Goal: Find specific page/section: Find specific page/section

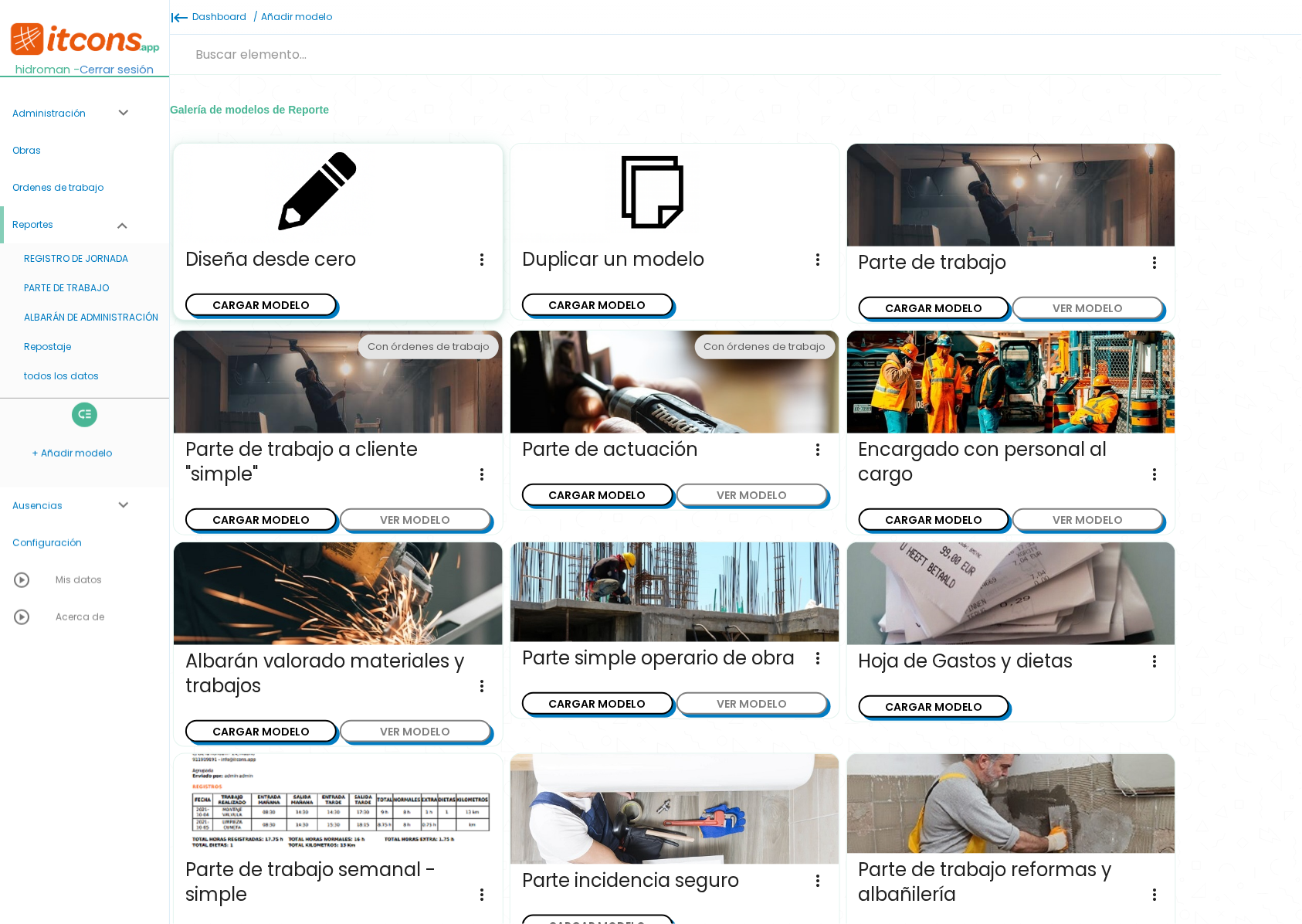
click at [484, 256] on icon "more_vert" at bounding box center [482, 259] width 19 height 25
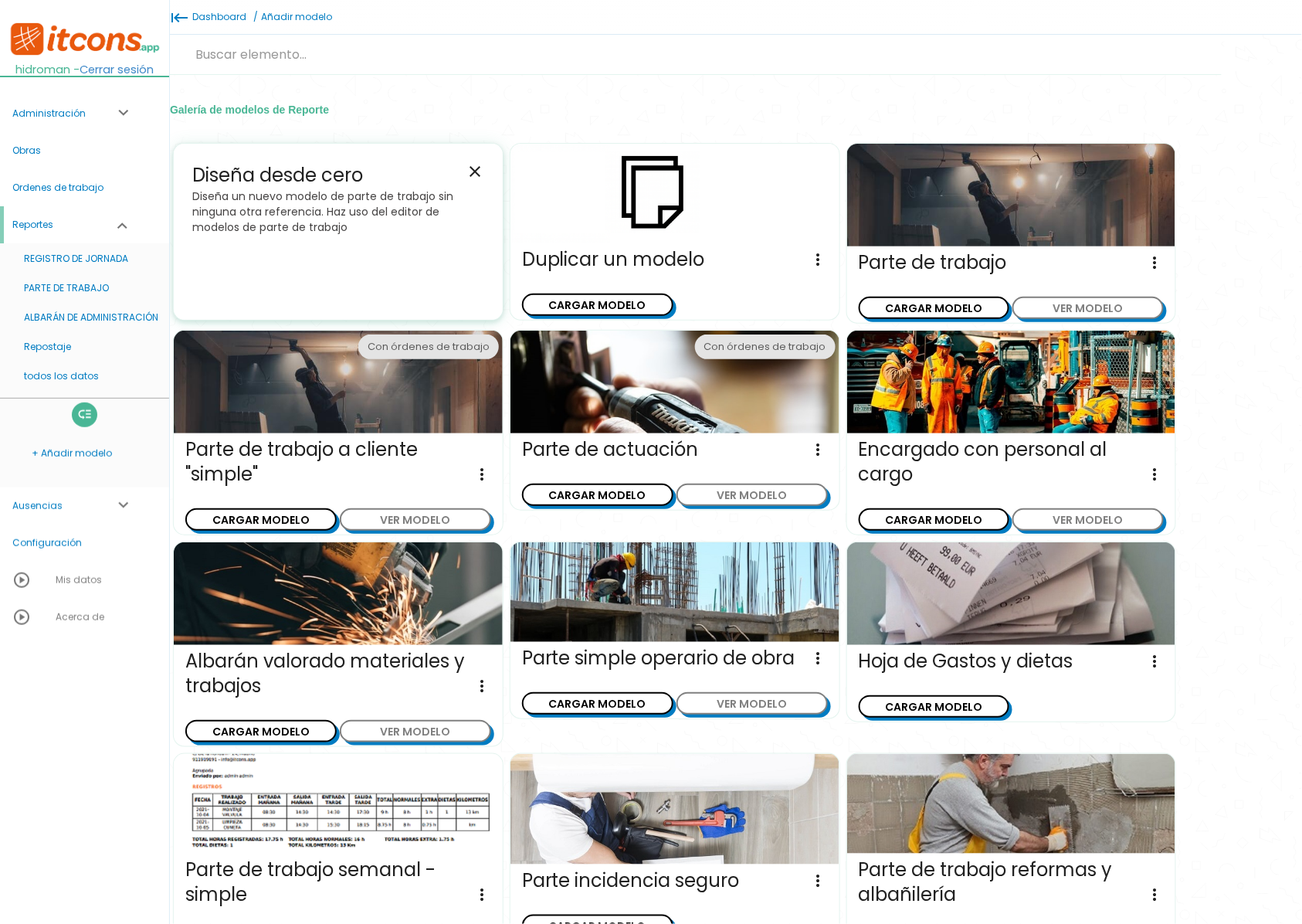
click at [483, 168] on icon "close" at bounding box center [475, 171] width 19 height 19
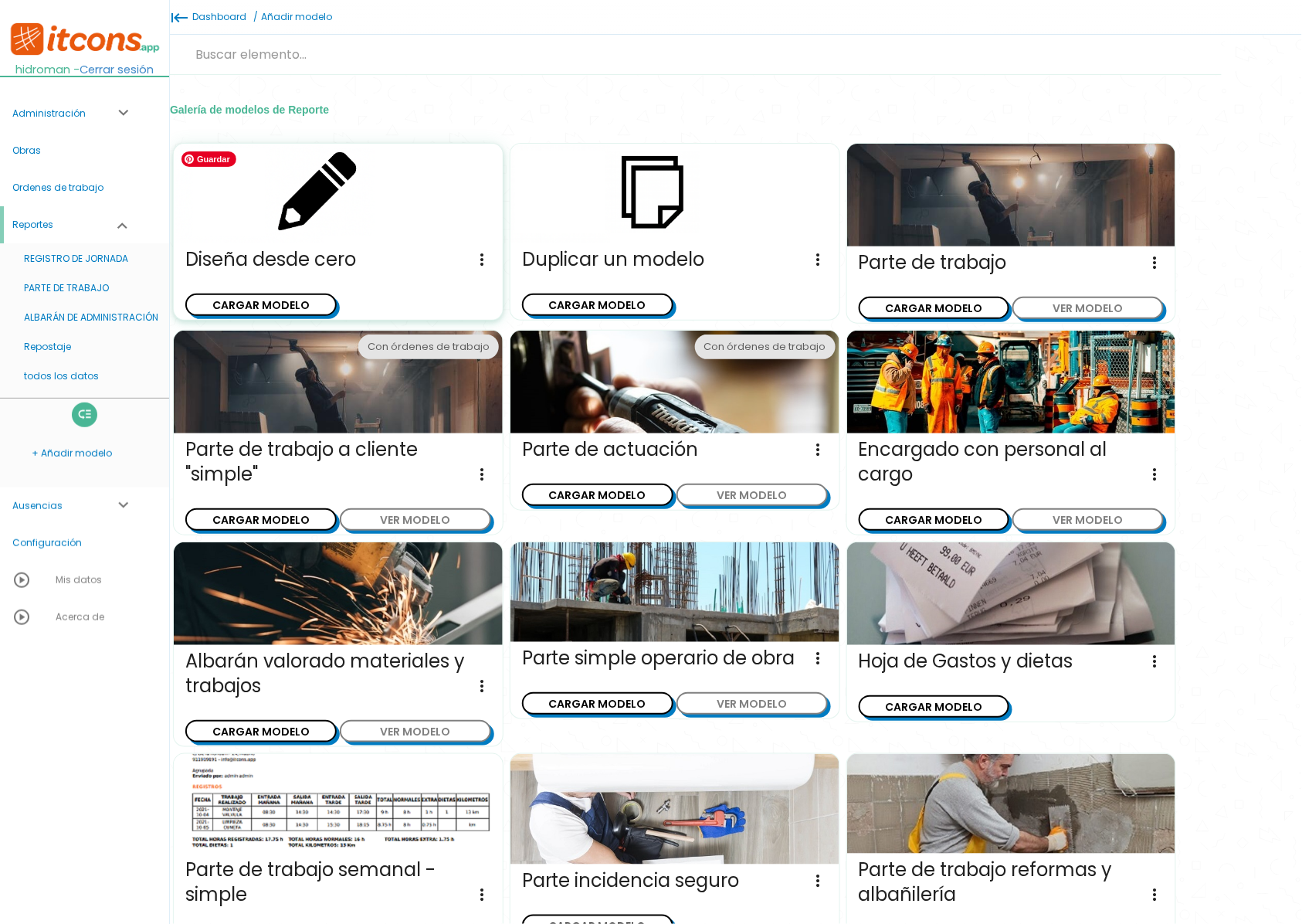
click at [313, 204] on img at bounding box center [338, 193] width 329 height 100
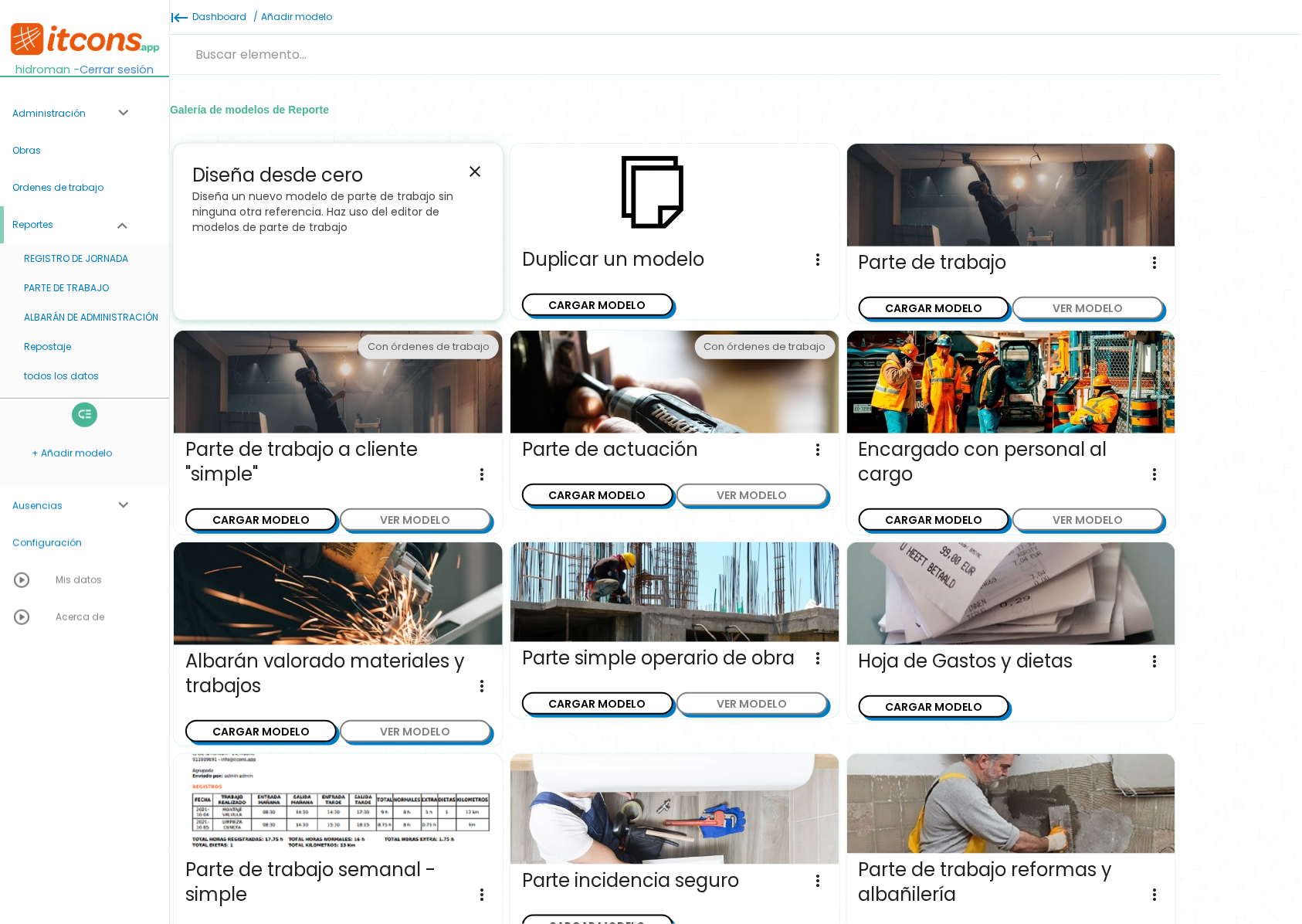
click at [469, 181] on span "Diseña desde cero close" at bounding box center [338, 175] width 292 height 26
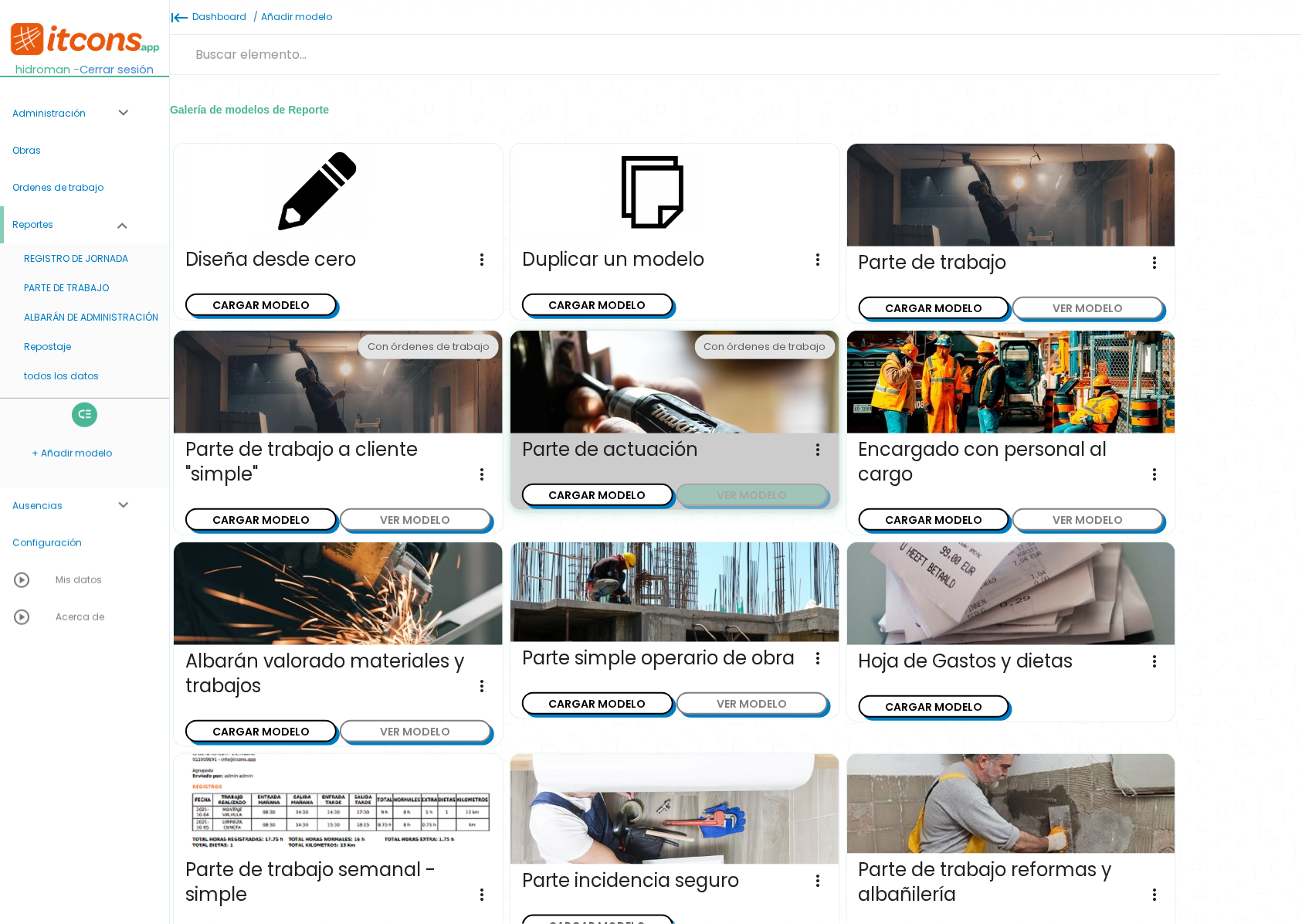
click at [764, 495] on button "VER MODELO" at bounding box center [753, 495] width 152 height 22
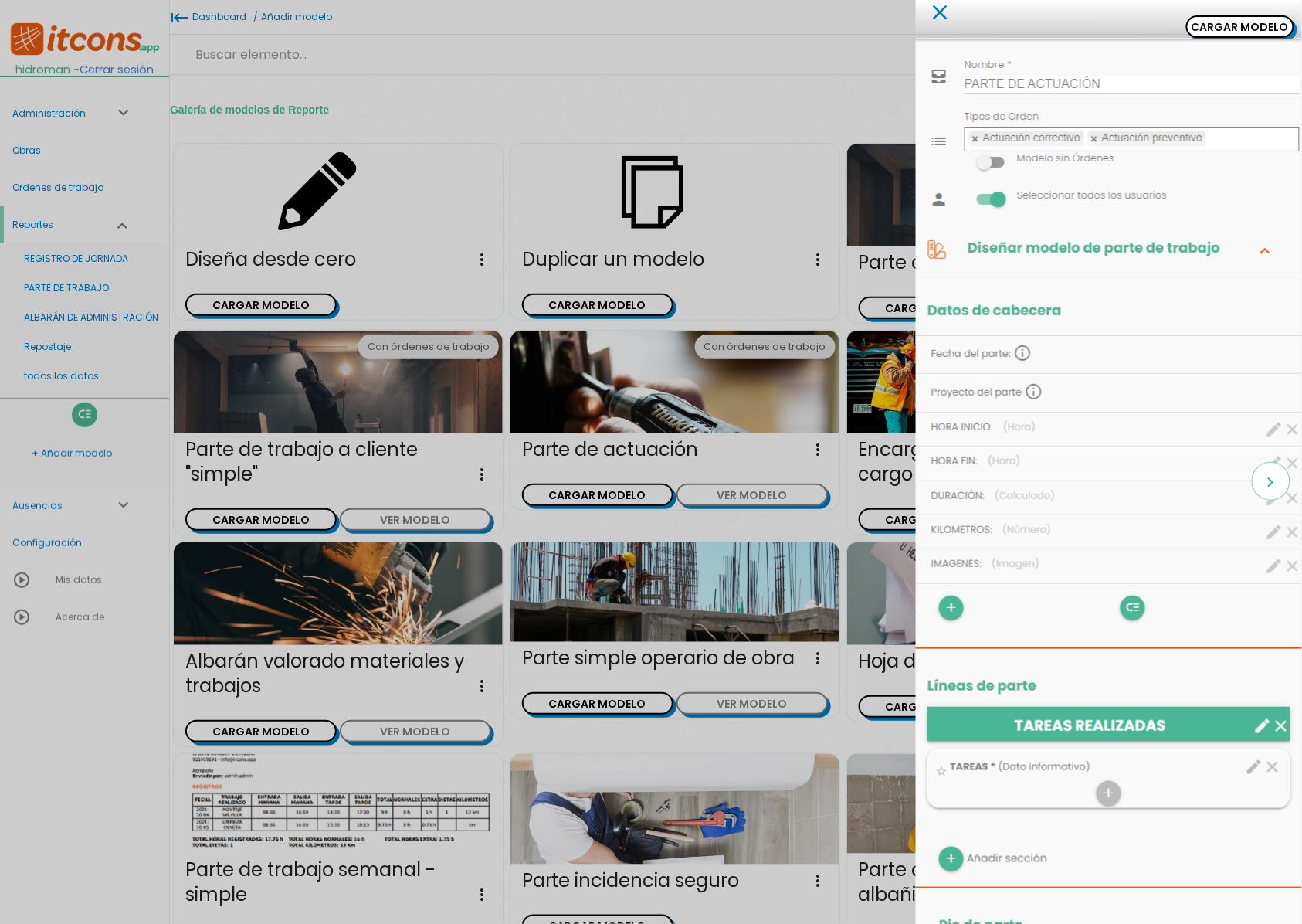
click at [865, 415] on div "close CARGAR MODELO chevron_right" at bounding box center [651, 462] width 1302 height 924
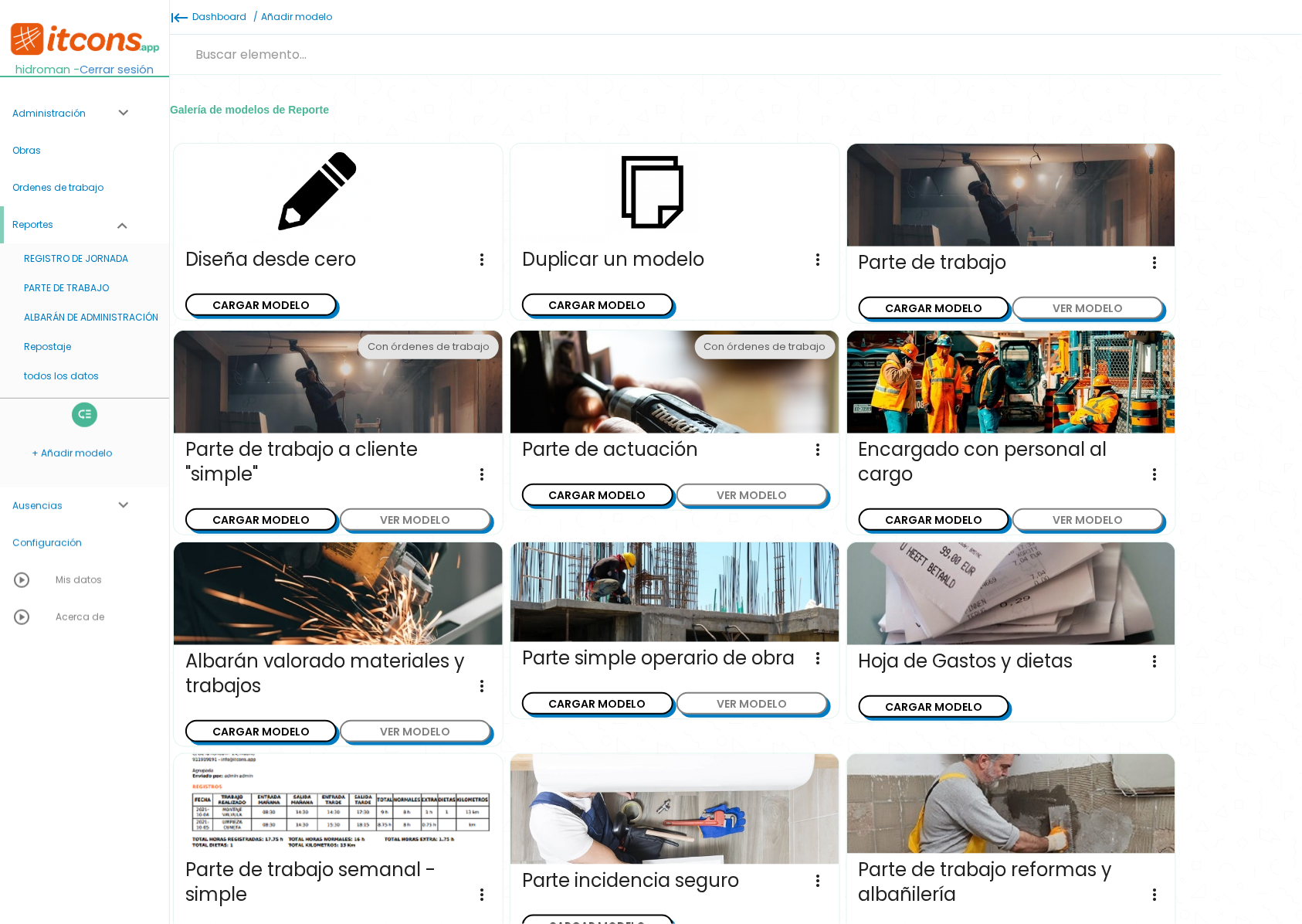
click at [55, 505] on link "Ausencias expand_more" at bounding box center [84, 506] width 169 height 37
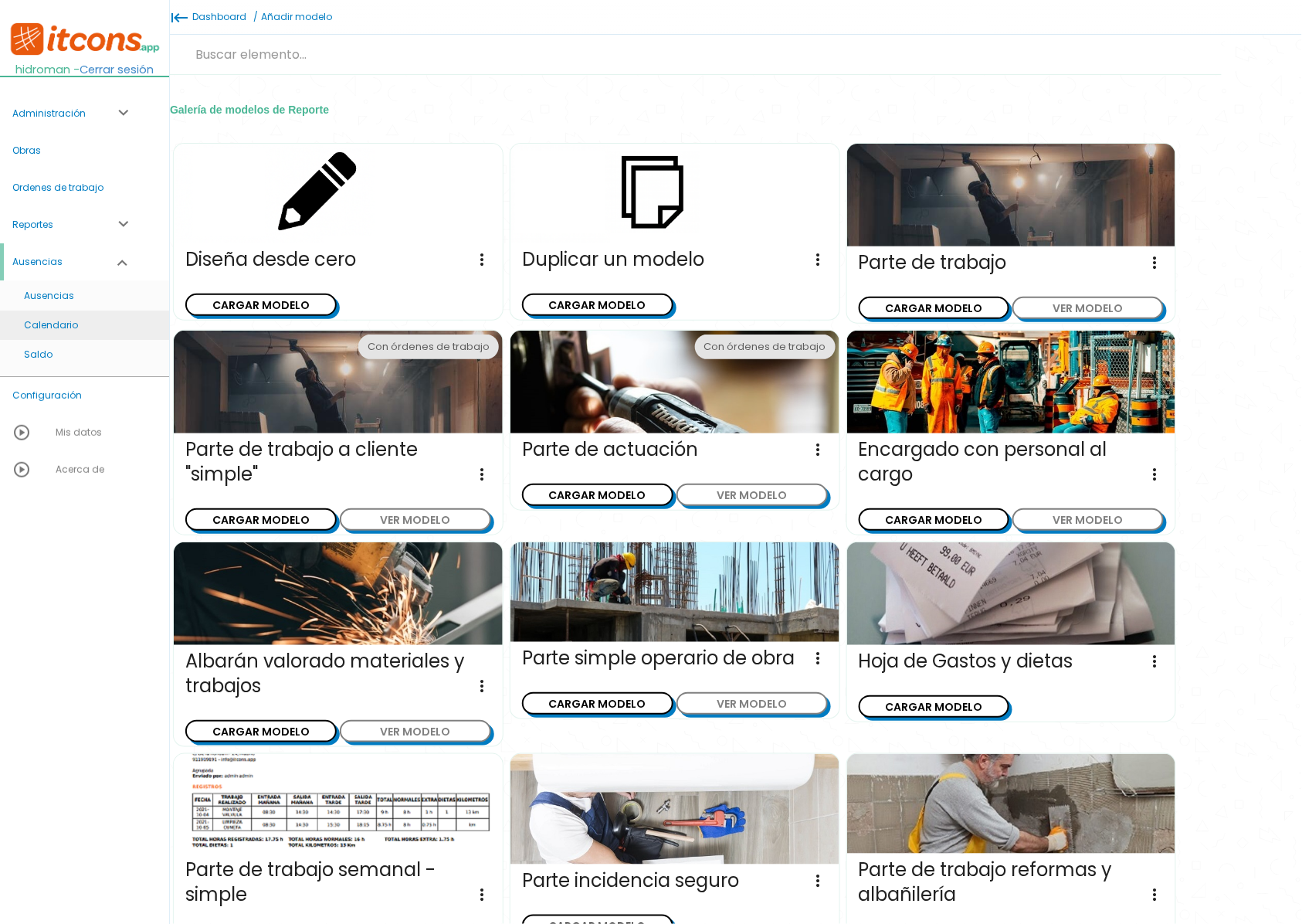
click at [50, 319] on link "Calendario" at bounding box center [84, 325] width 169 height 29
